Goal: Use online tool/utility: Use online tool/utility

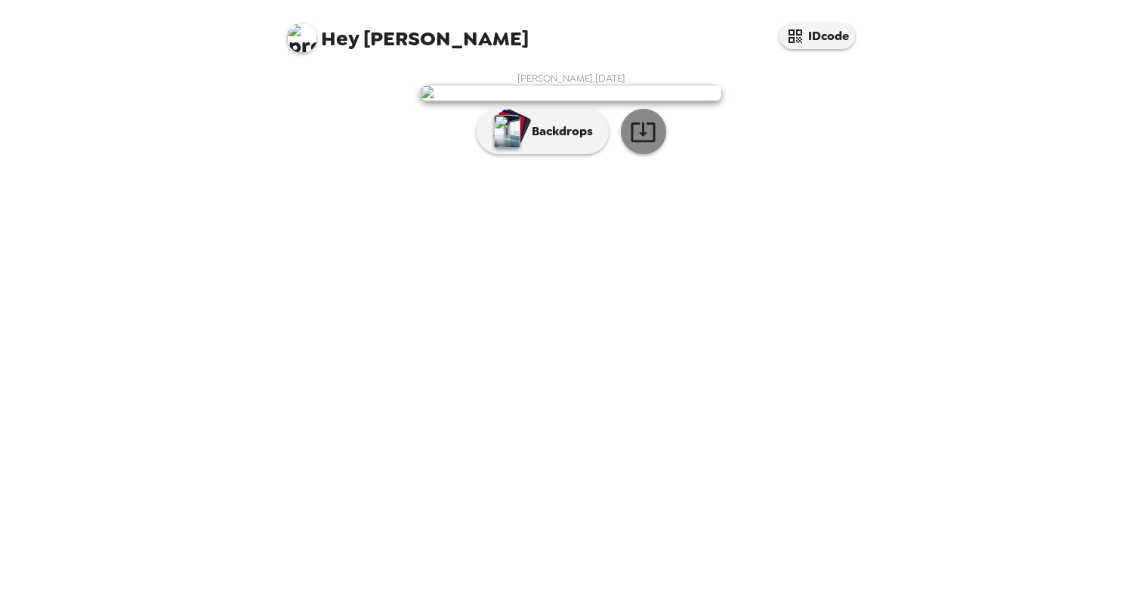
click at [653, 145] on icon "button" at bounding box center [643, 132] width 26 height 26
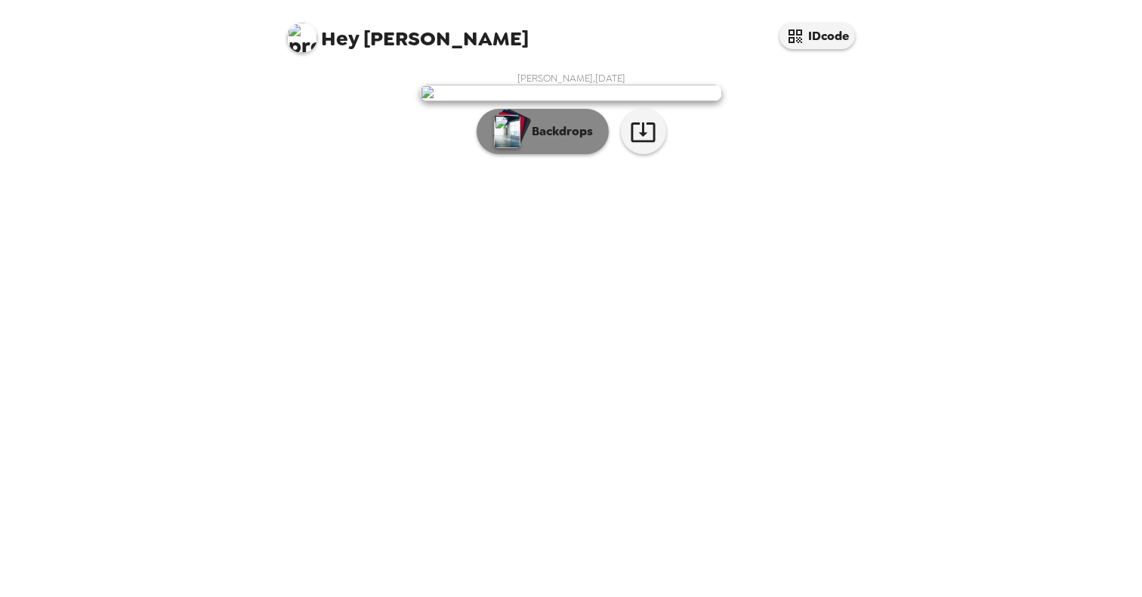
click at [537, 141] on p "Backdrops" at bounding box center [558, 131] width 69 height 18
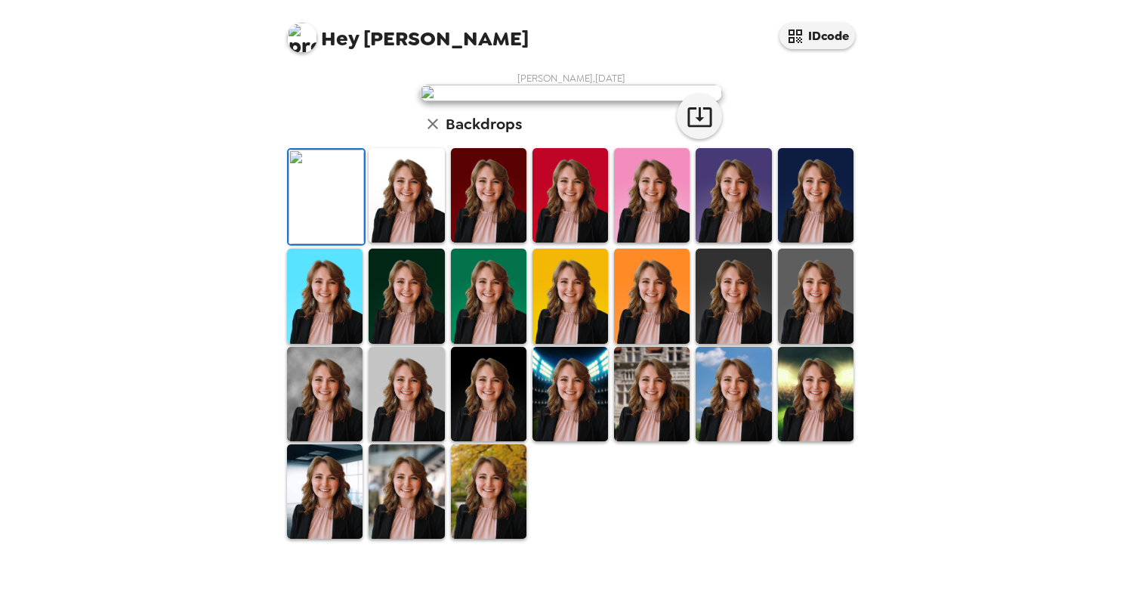
scroll to position [156, 0]
click at [428, 243] on img at bounding box center [407, 195] width 76 height 94
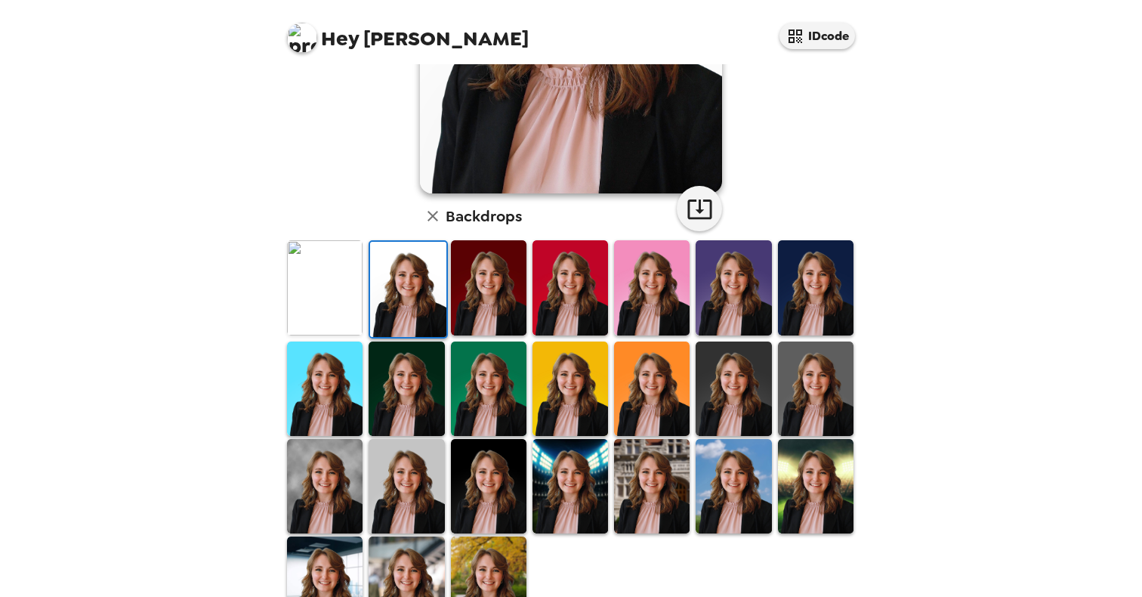
scroll to position [320, 0]
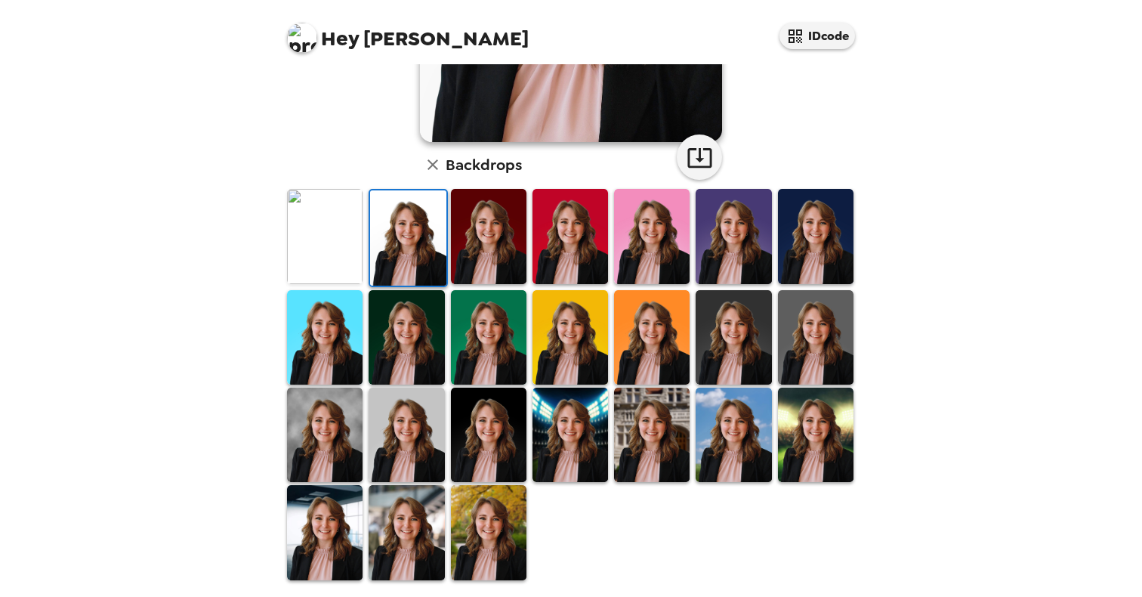
click at [501, 502] on img at bounding box center [489, 532] width 76 height 94
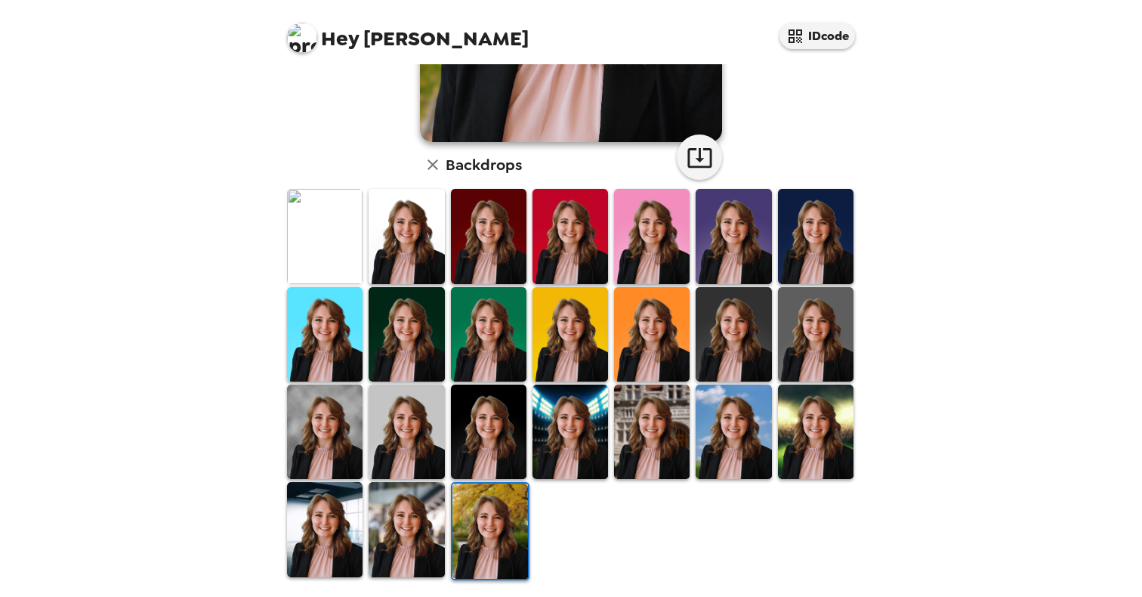
click at [674, 421] on img at bounding box center [652, 432] width 76 height 94
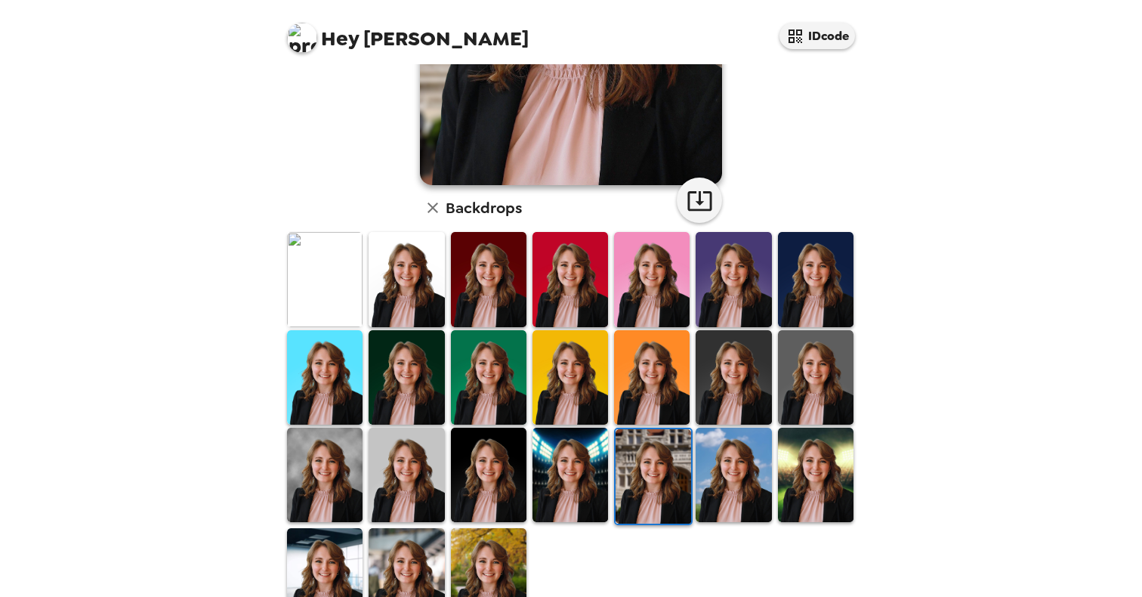
scroll to position [271, 0]
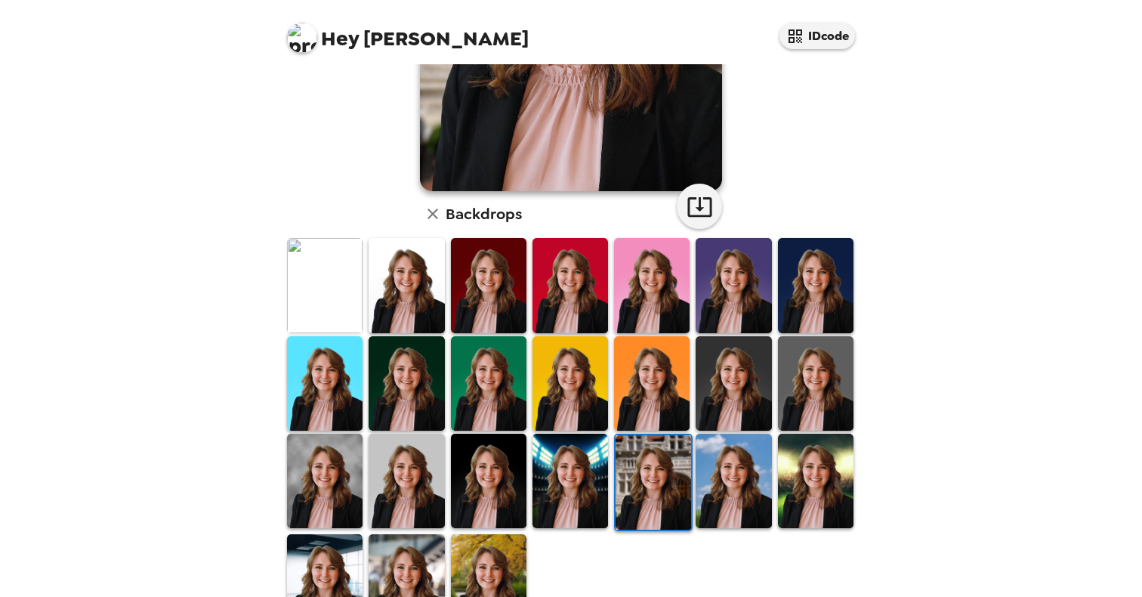
click at [343, 298] on img at bounding box center [325, 285] width 76 height 94
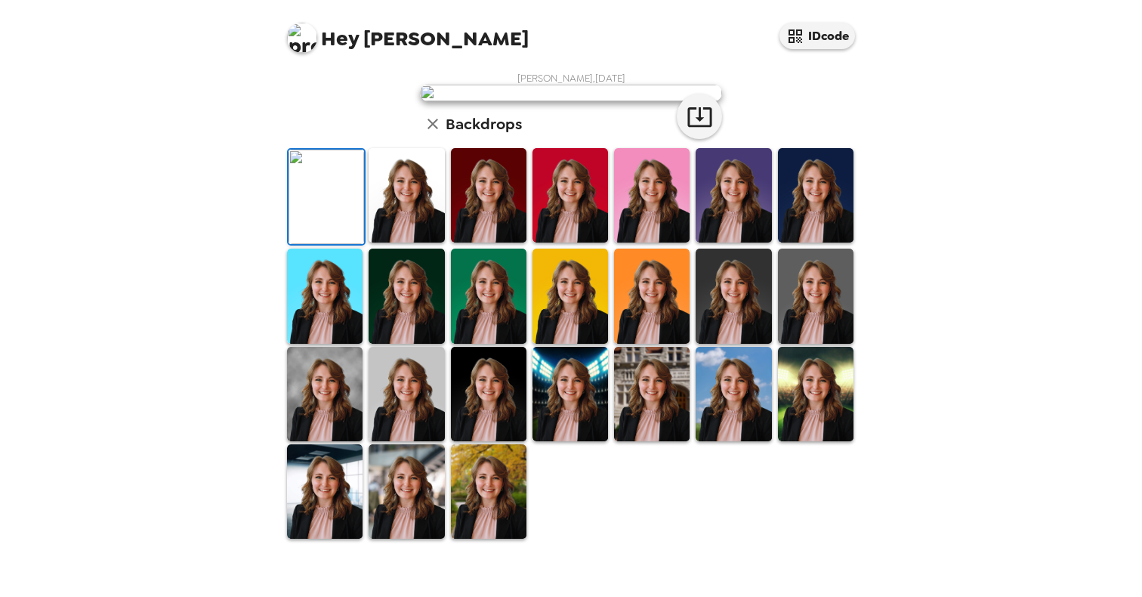
click at [409, 243] on img at bounding box center [407, 195] width 76 height 94
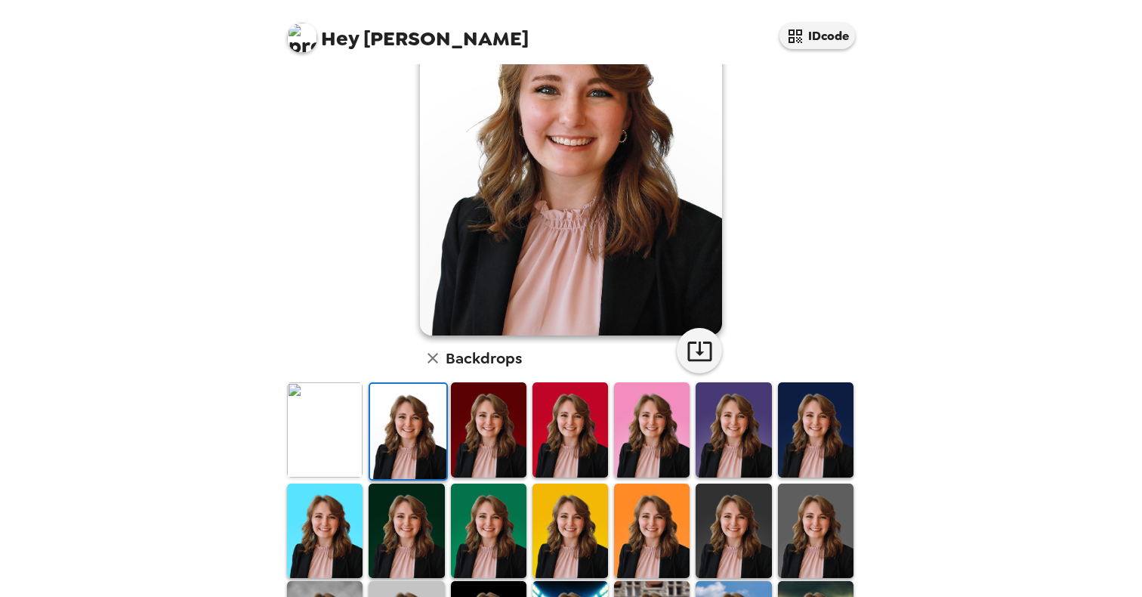
scroll to position [0, 0]
